Goal: Transaction & Acquisition: Purchase product/service

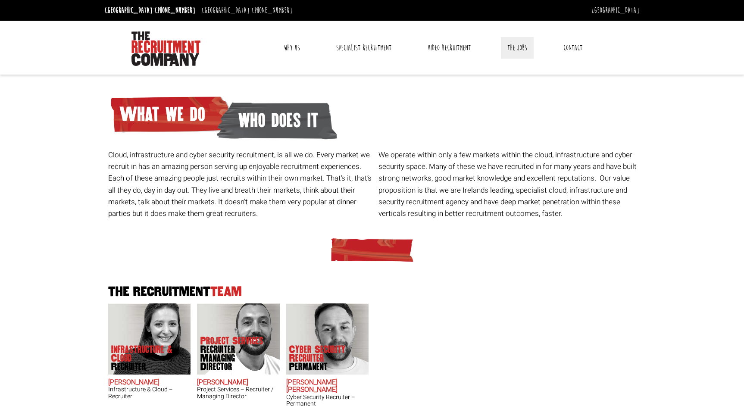
click at [516, 49] on link "The Jobs" at bounding box center [517, 48] width 33 height 22
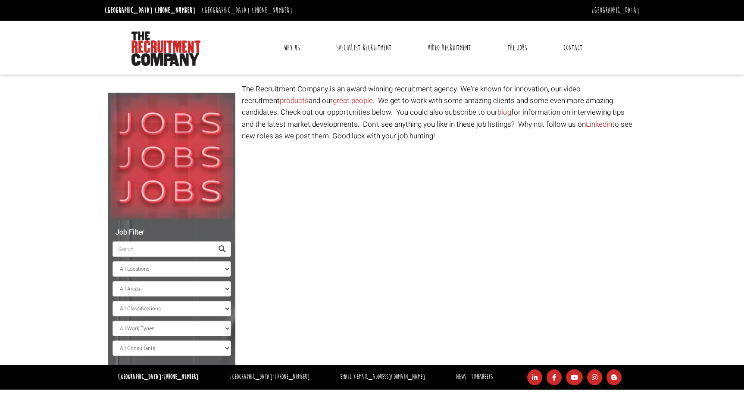
select select "Ireland"
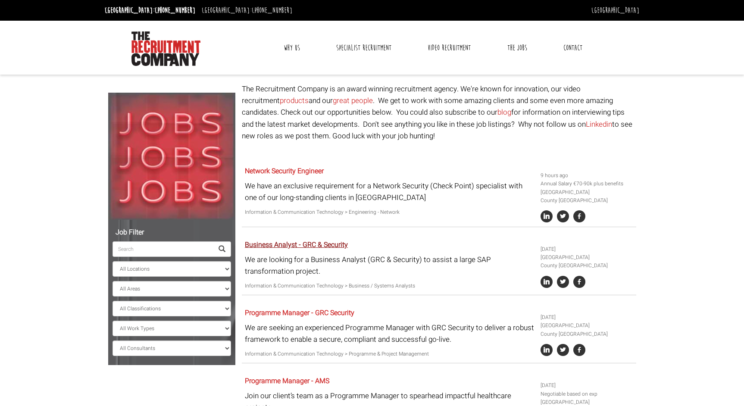
click at [310, 243] on link "Business Analyst - GRC & Security" at bounding box center [296, 245] width 103 height 10
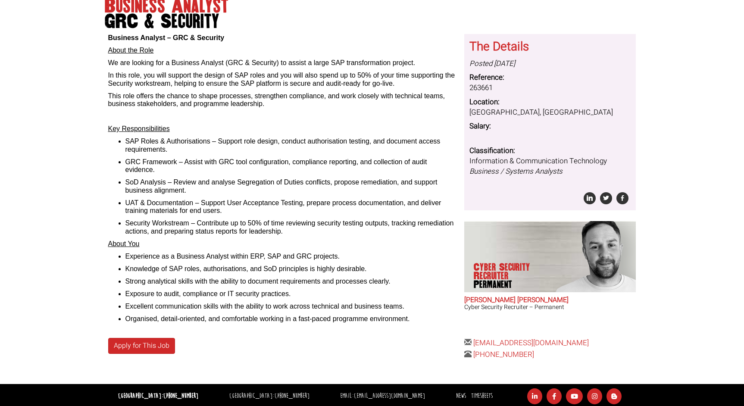
scroll to position [94, 0]
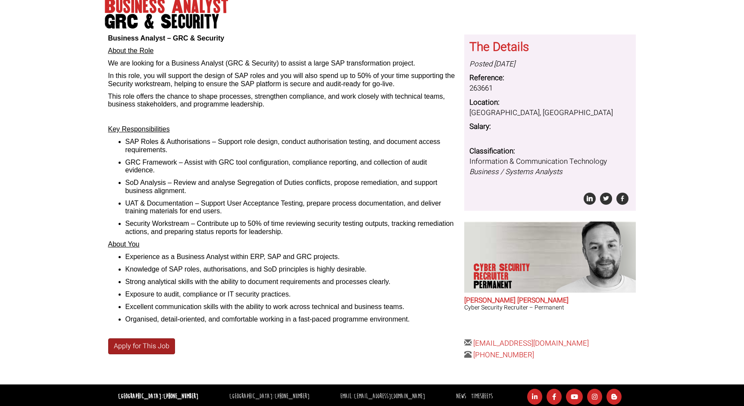
click at [155, 339] on link "Apply for This Job" at bounding box center [141, 346] width 67 height 16
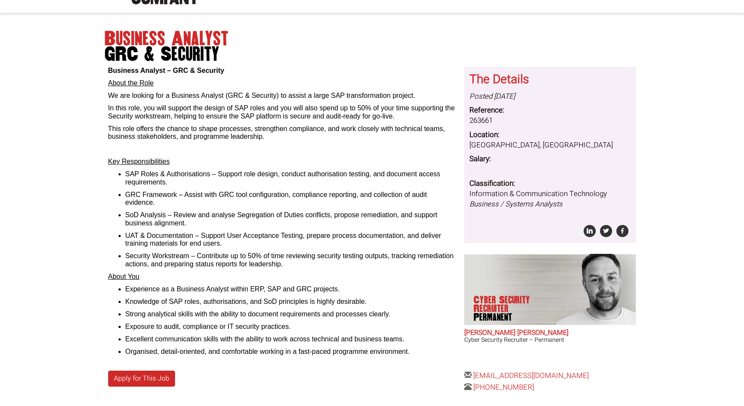
scroll to position [57, 0]
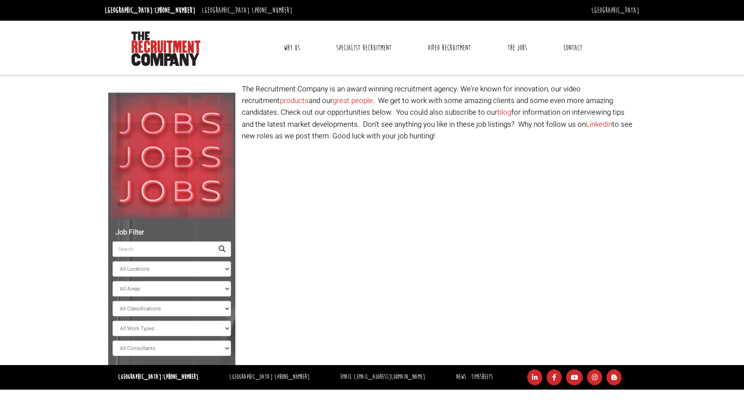
select select "[GEOGRAPHIC_DATA]"
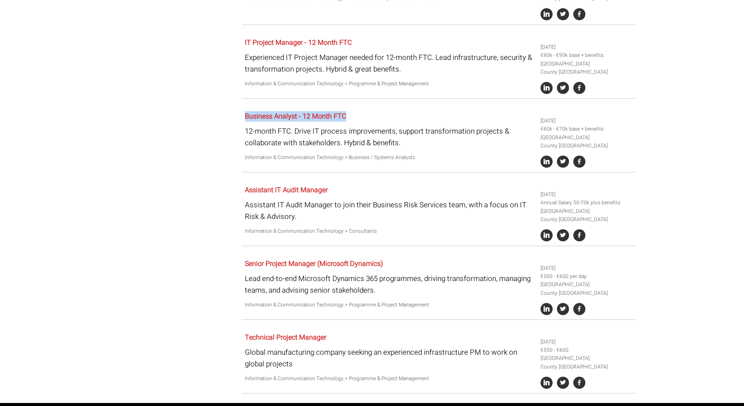
scroll to position [937, 0]
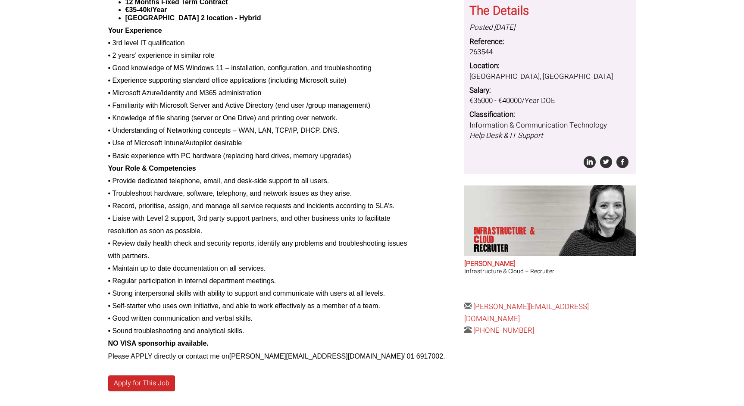
scroll to position [303, 0]
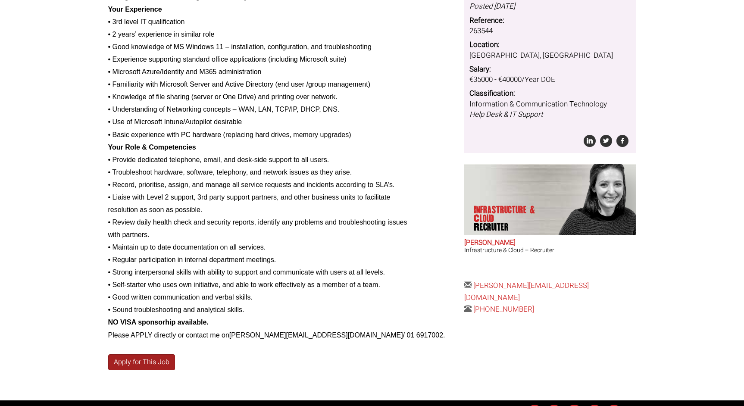
click at [158, 355] on link "Apply for This Job" at bounding box center [141, 362] width 67 height 16
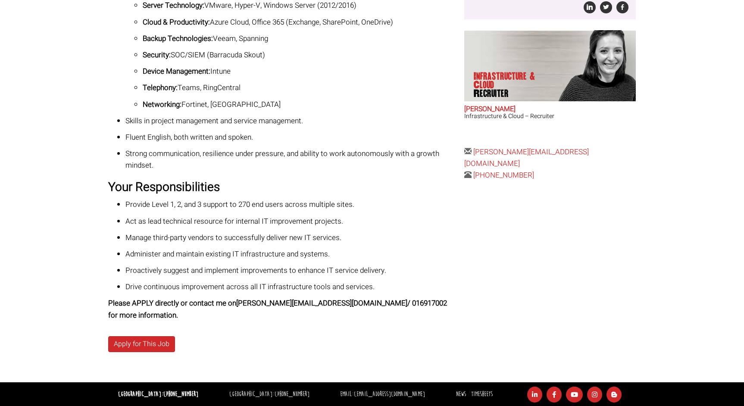
scroll to position [269, 0]
click at [166, 346] on link "Apply for This Job" at bounding box center [141, 345] width 67 height 16
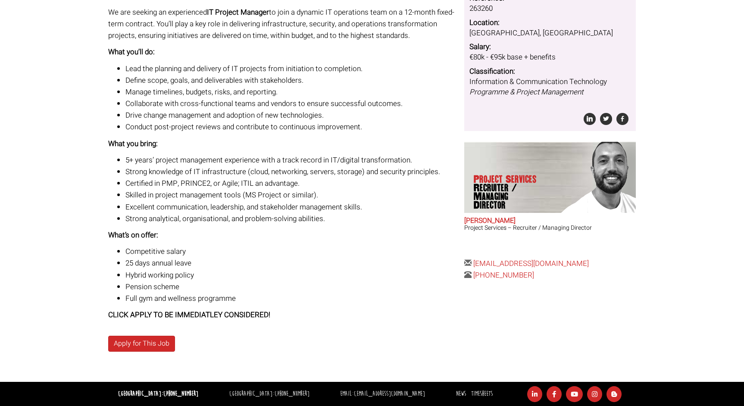
scroll to position [173, 0]
click at [152, 346] on link "Apply for This Job" at bounding box center [141, 344] width 67 height 16
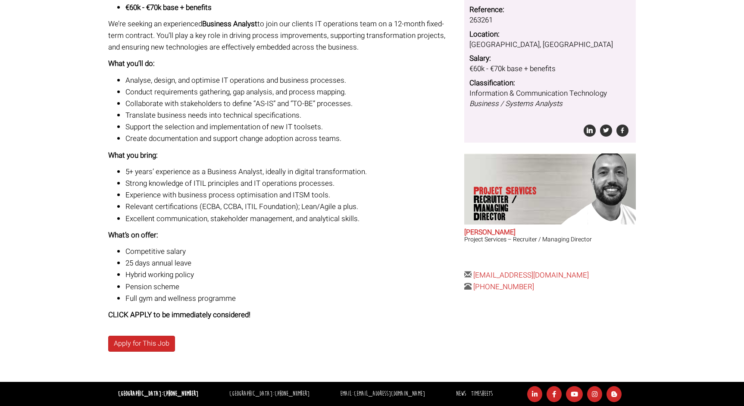
scroll to position [162, 0]
click at [153, 343] on link "Apply for This Job" at bounding box center [141, 344] width 67 height 16
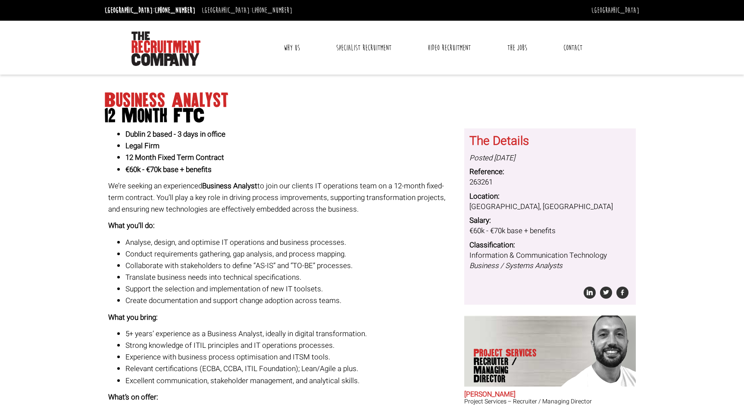
scroll to position [0, 0]
